Goal: Transaction & Acquisition: Obtain resource

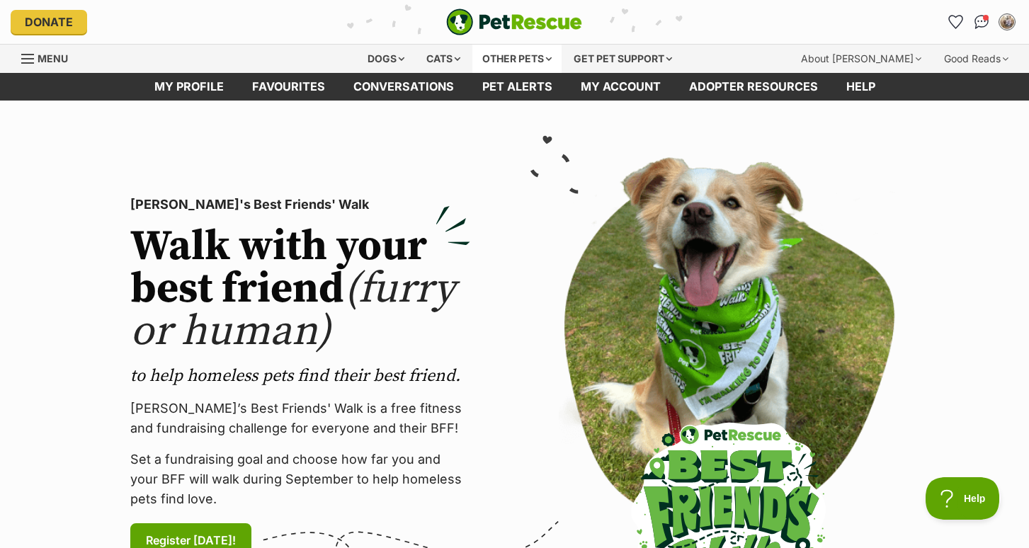
click at [523, 58] on div "Other pets" at bounding box center [516, 59] width 89 height 28
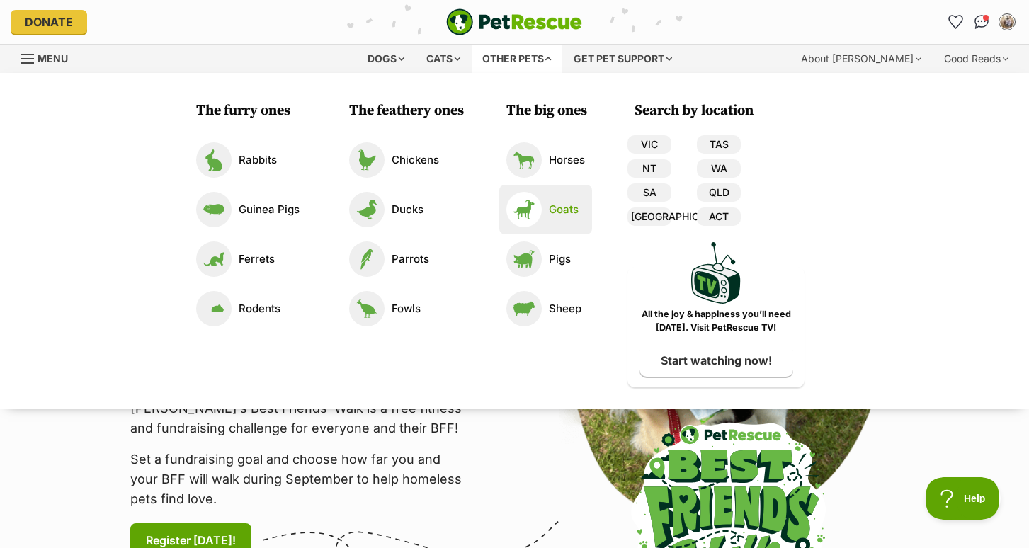
click at [533, 208] on img at bounding box center [523, 209] width 35 height 35
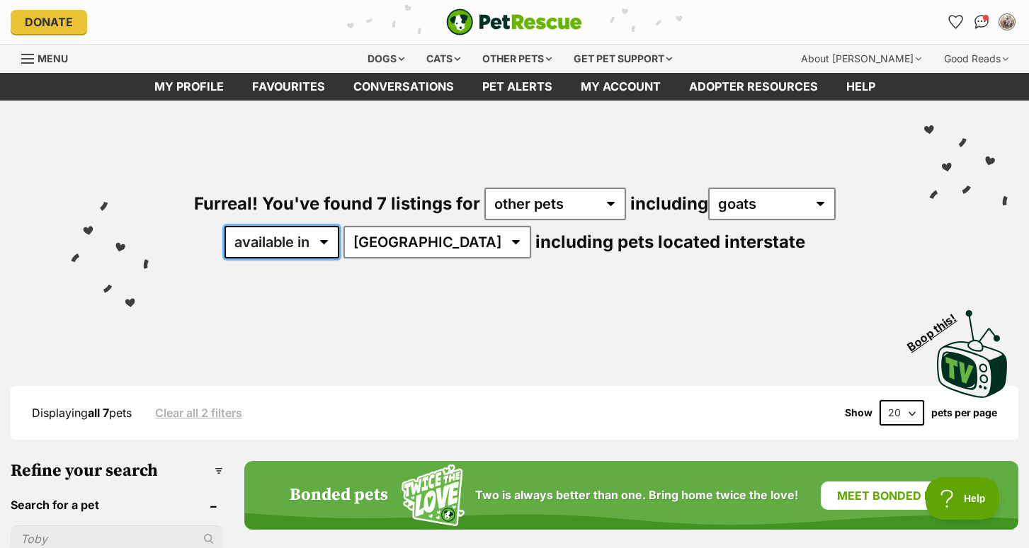
select select "disabled"
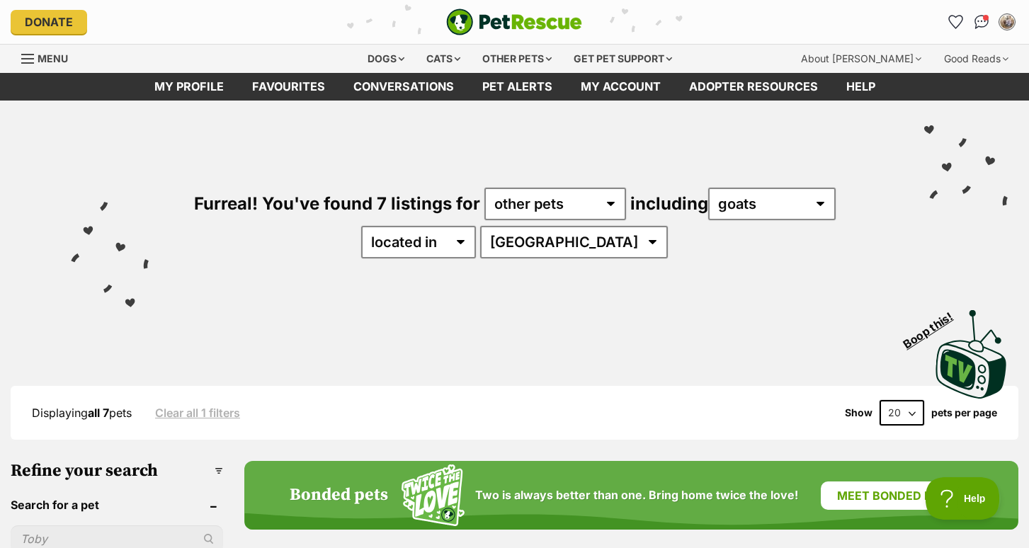
click at [564, 329] on div "Visit PetRescue TV (external site) Boop this!" at bounding box center [514, 349] width 987 height 103
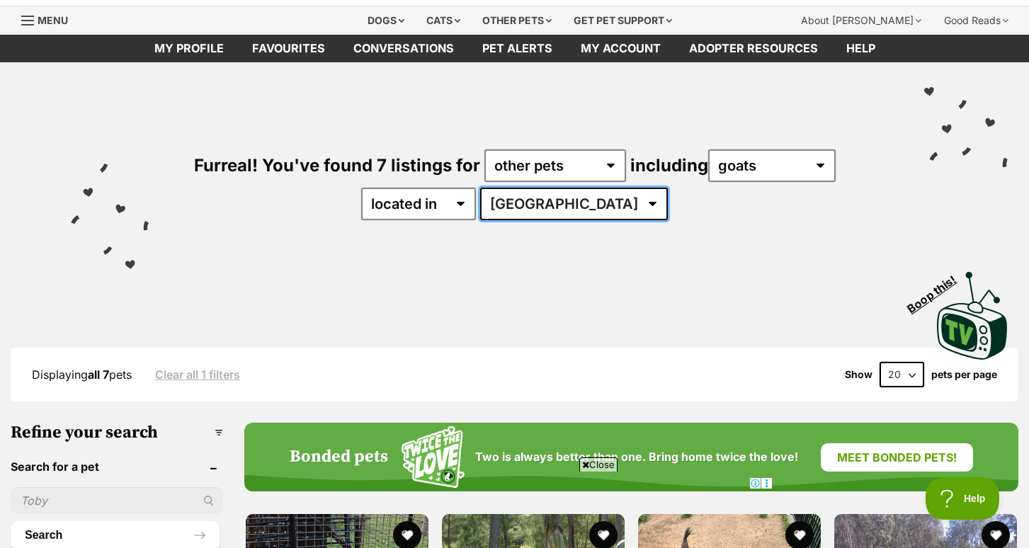
select select "VIC"
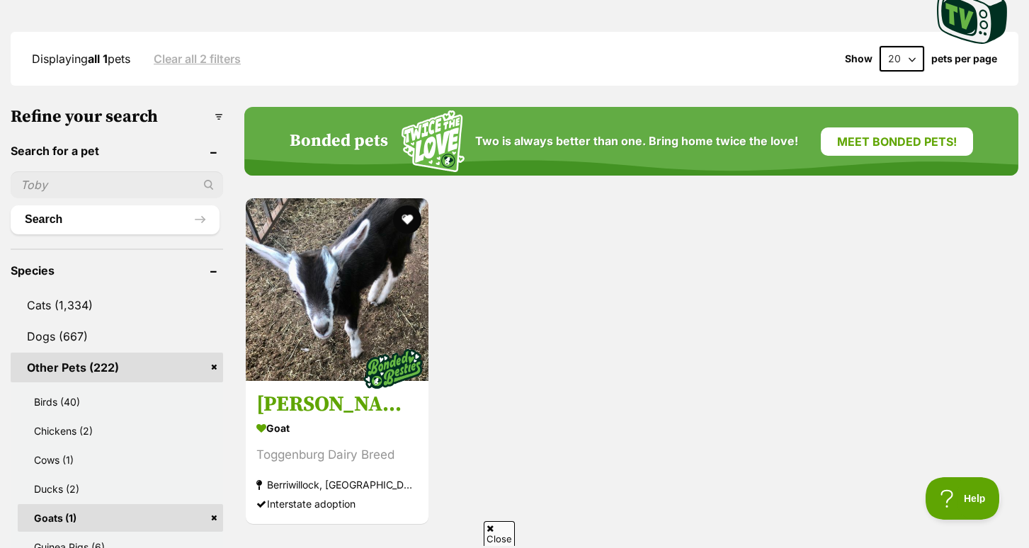
scroll to position [375, 0]
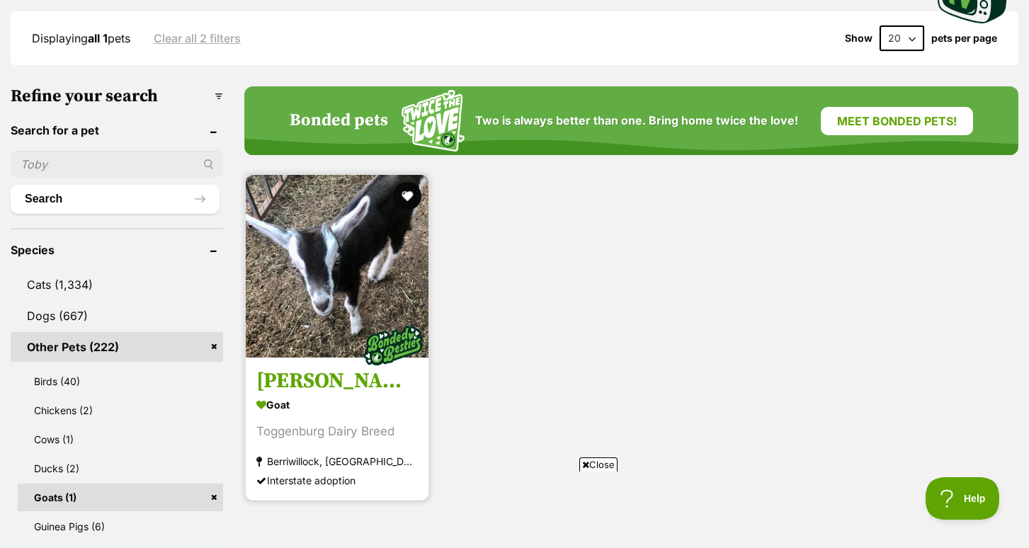
click at [383, 315] on img at bounding box center [393, 346] width 71 height 71
